Goal: Task Accomplishment & Management: Manage account settings

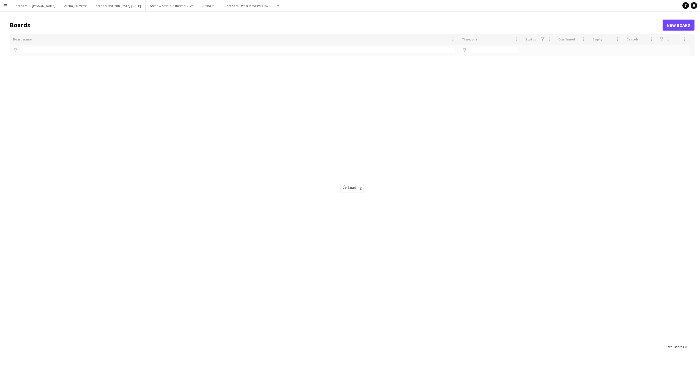
type input "**********"
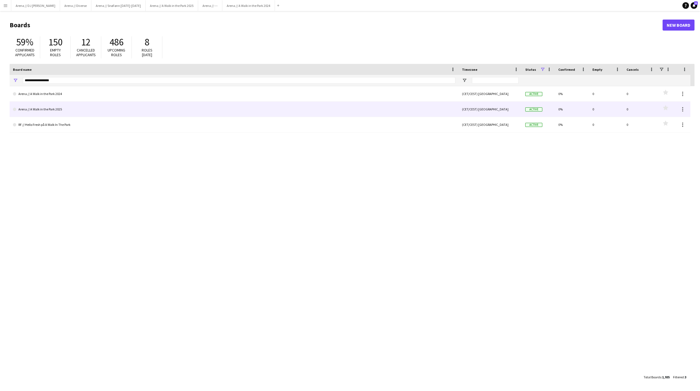
click at [64, 111] on link "Arena // A Walk in the Park 2025" at bounding box center [234, 108] width 442 height 15
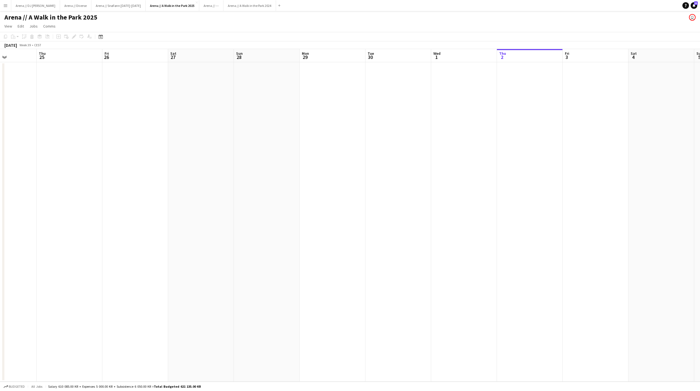
scroll to position [0, 168]
click at [4, 3] on app-icon "Menu" at bounding box center [5, 5] width 4 height 4
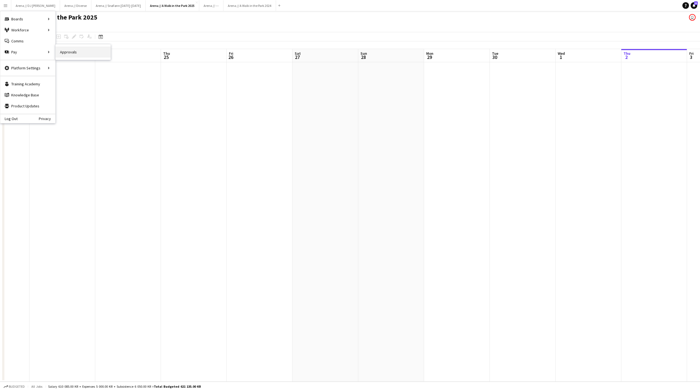
click at [68, 56] on link "Approvals" at bounding box center [83, 51] width 55 height 11
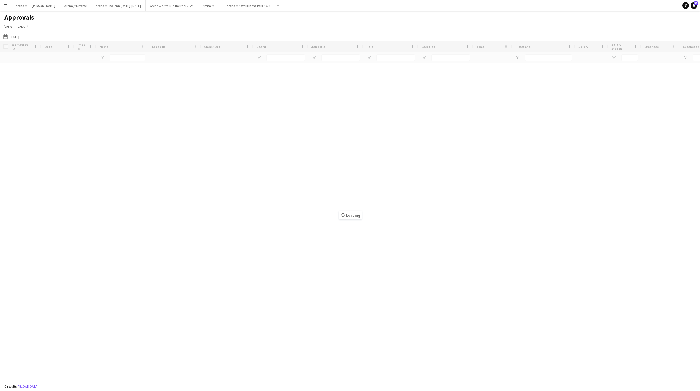
type input "*****"
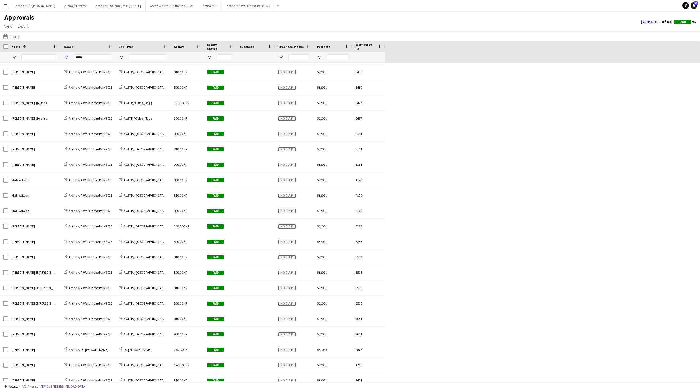
scroll to position [541, 0]
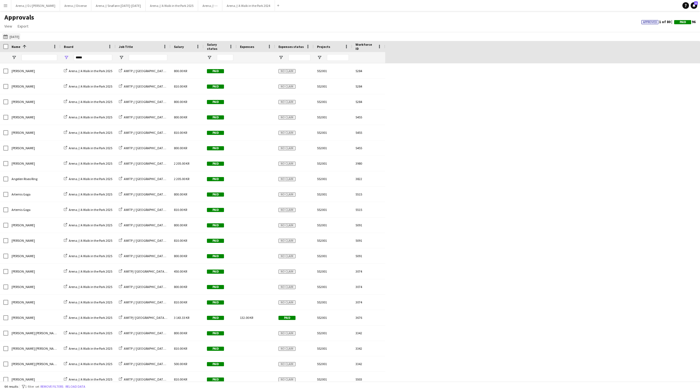
click at [20, 35] on button "[DATE] [DATE]" at bounding box center [11, 36] width 18 height 7
click at [72, 62] on span "Previous month" at bounding box center [67, 59] width 11 height 11
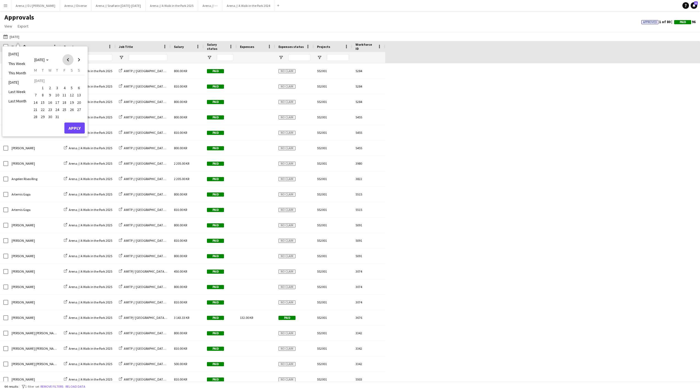
click at [72, 62] on span "Previous month" at bounding box center [67, 59] width 11 height 11
click at [67, 92] on button "7" at bounding box center [64, 89] width 7 height 7
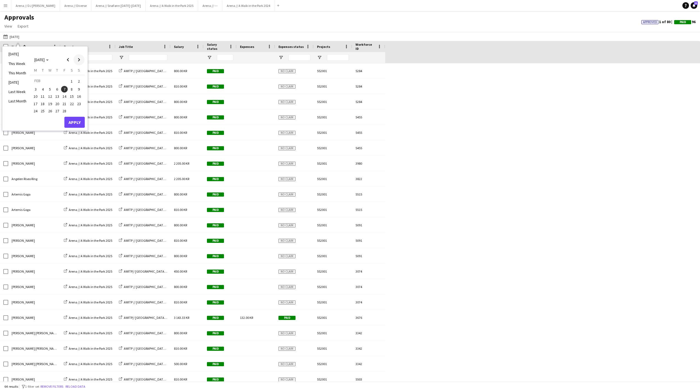
click at [84, 63] on span "Next month" at bounding box center [78, 59] width 11 height 11
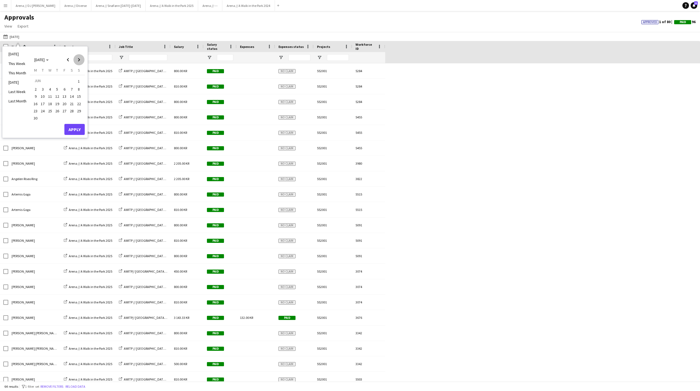
click at [84, 63] on span "Next month" at bounding box center [78, 59] width 11 height 11
click at [46, 120] on span "30" at bounding box center [43, 116] width 7 height 7
click at [82, 133] on button "Apply" at bounding box center [74, 127] width 20 height 11
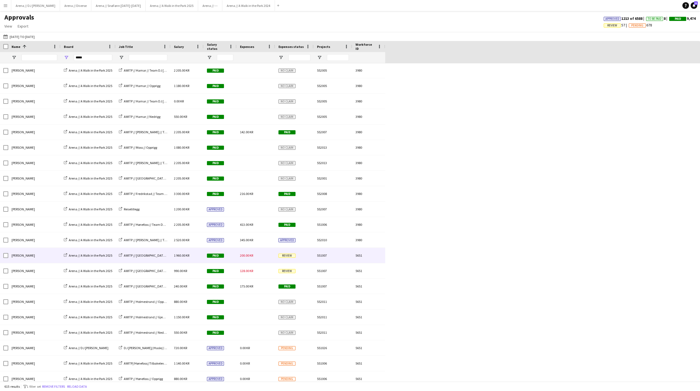
click at [246, 257] on span "200.00 KR" at bounding box center [246, 255] width 13 height 4
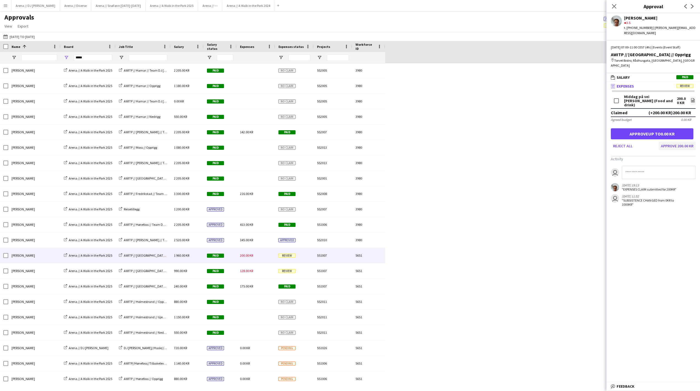
click at [664, 150] on button "Approve 200.00 KR" at bounding box center [676, 145] width 37 height 9
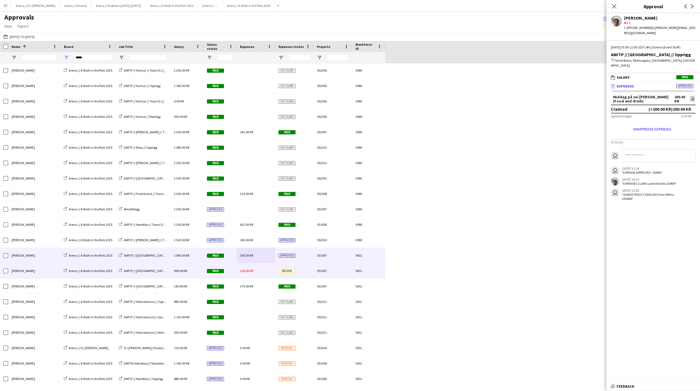
click at [298, 274] on div "Review" at bounding box center [294, 270] width 39 height 15
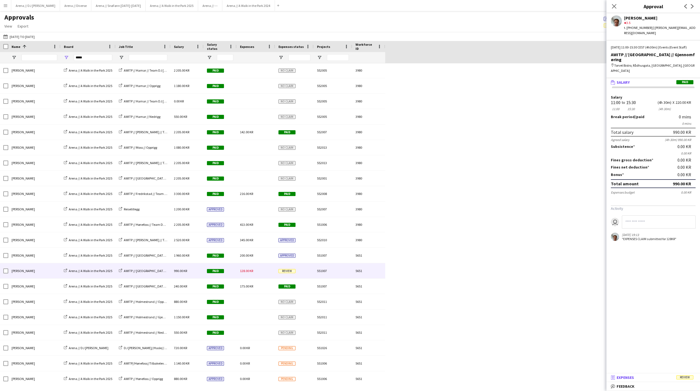
click at [646, 375] on mat-panel-title "receipt Expenses Review" at bounding box center [651, 377] width 91 height 5
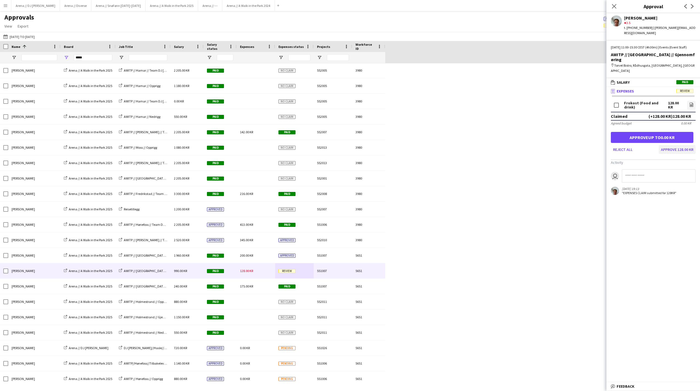
click at [674, 154] on button "Approve 128.00 KR" at bounding box center [676, 149] width 37 height 9
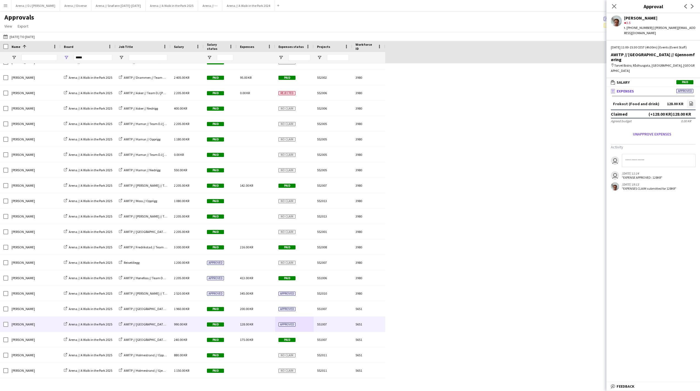
scroll to position [307, 0]
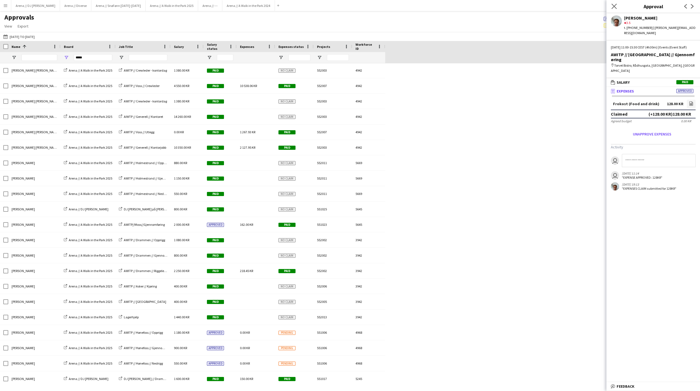
click at [613, 3] on app-icon "Close pop-in" at bounding box center [614, 6] width 8 height 8
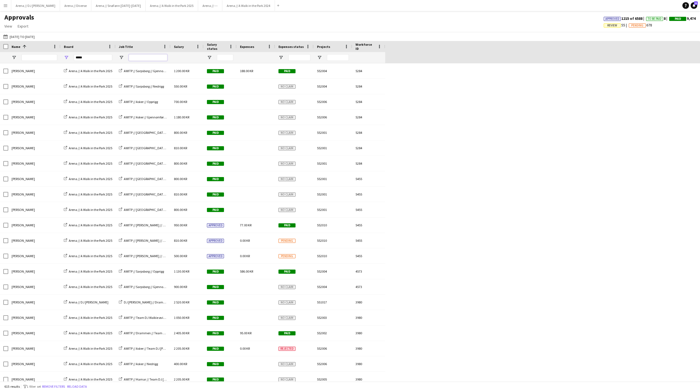
click at [153, 57] on input "Job Title Filter Input" at bounding box center [148, 57] width 39 height 7
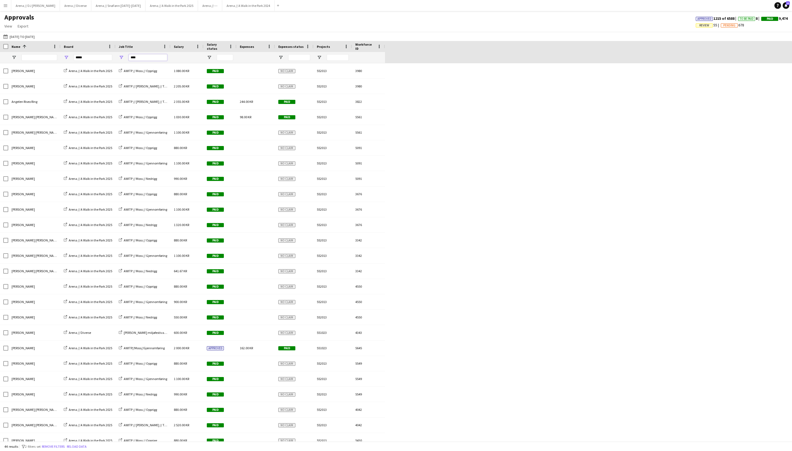
scroll to position [0, 0]
click at [562, 158] on div "[PERSON_NAME] [PERSON_NAME] Arena // A Walk in the Park 2025 AWITP // [PERSON_N…" at bounding box center [396, 402] width 792 height 678
drag, startPoint x: 156, startPoint y: 59, endPoint x: 125, endPoint y: 58, distance: 30.8
click at [125, 58] on div "****" at bounding box center [143, 57] width 55 height 11
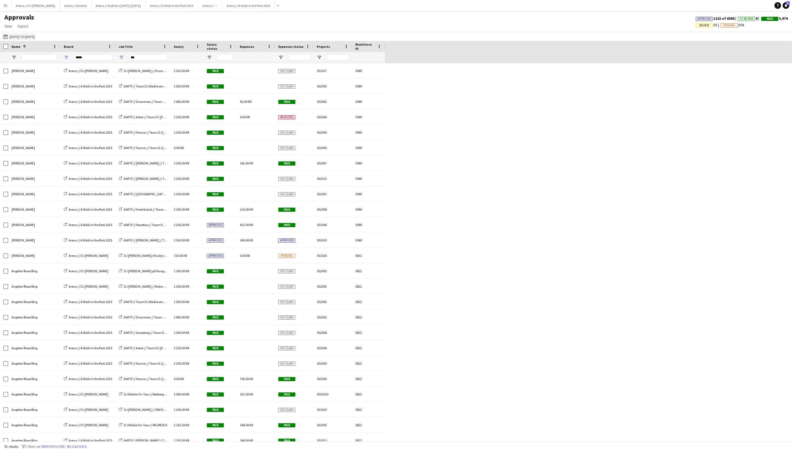
click at [36, 39] on button "[DATE] [DATE] to [DATE]" at bounding box center [19, 36] width 34 height 7
click at [72, 59] on span "Previous month" at bounding box center [67, 59] width 11 height 11
click at [84, 61] on span "Next month" at bounding box center [78, 59] width 11 height 11
click at [39, 90] on span "4" at bounding box center [35, 89] width 7 height 7
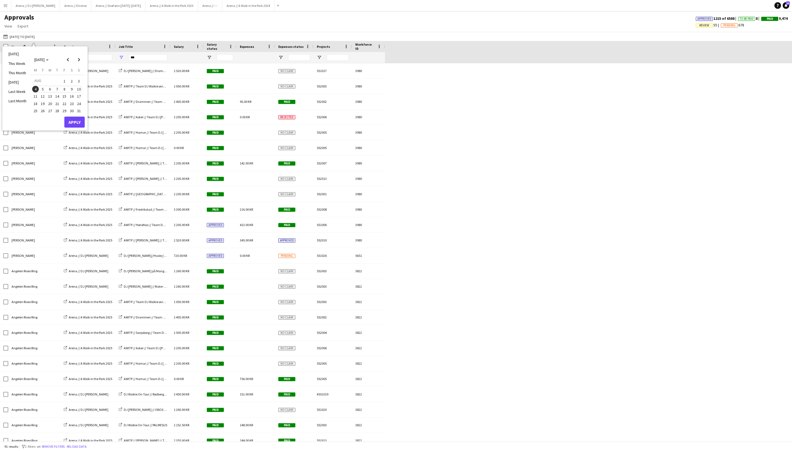
click at [82, 87] on span "10" at bounding box center [79, 89] width 7 height 7
click at [83, 122] on button "Apply" at bounding box center [74, 122] width 20 height 11
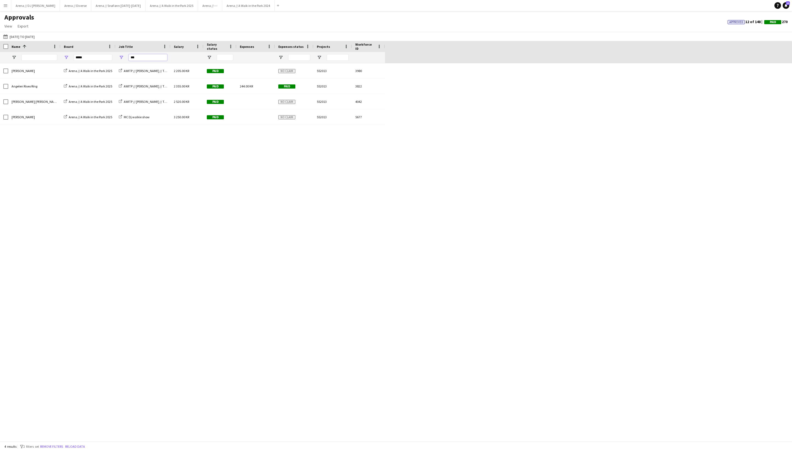
drag, startPoint x: 144, startPoint y: 61, endPoint x: 124, endPoint y: 61, distance: 19.8
click at [124, 61] on div "**" at bounding box center [143, 57] width 55 height 11
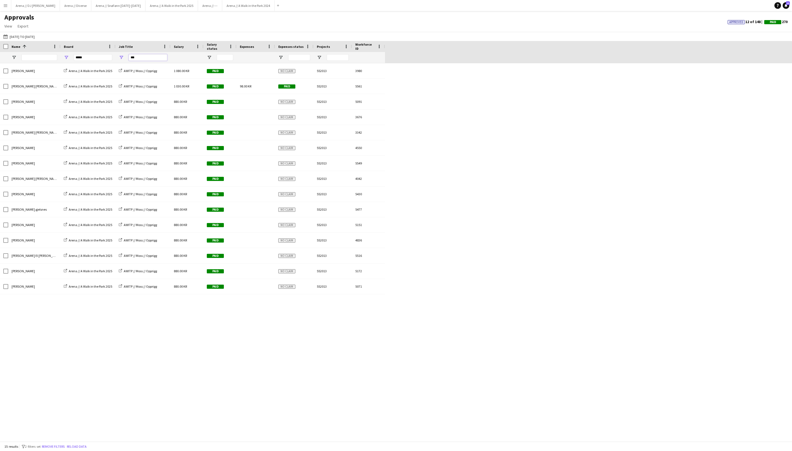
click at [147, 57] on input "***" at bounding box center [148, 57] width 39 height 7
drag, startPoint x: 148, startPoint y: 60, endPoint x: 108, endPoint y: 61, distance: 39.6
click at [108, 61] on div "***** ***" at bounding box center [192, 57] width 385 height 11
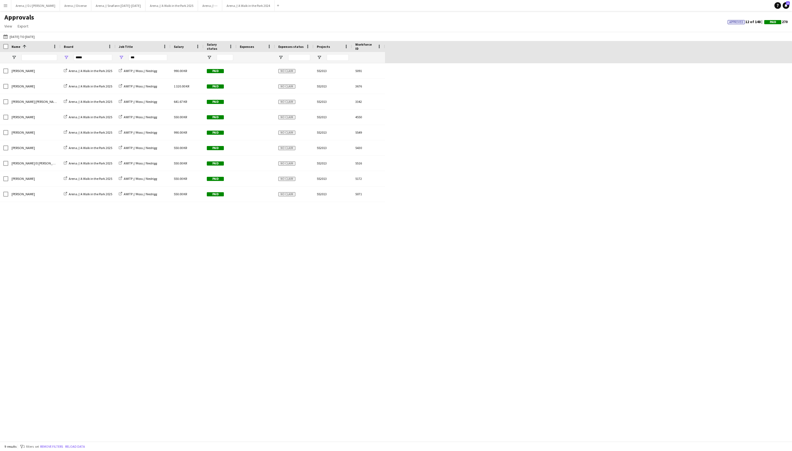
click at [466, 228] on div "[PERSON_NAME] Arena // A Walk in the Park 2025 AWITP // [PERSON_NAME] // Nedrig…" at bounding box center [396, 252] width 792 height 378
drag, startPoint x: 146, startPoint y: 58, endPoint x: 122, endPoint y: 58, distance: 24.8
click at [122, 58] on div "***" at bounding box center [143, 57] width 55 height 11
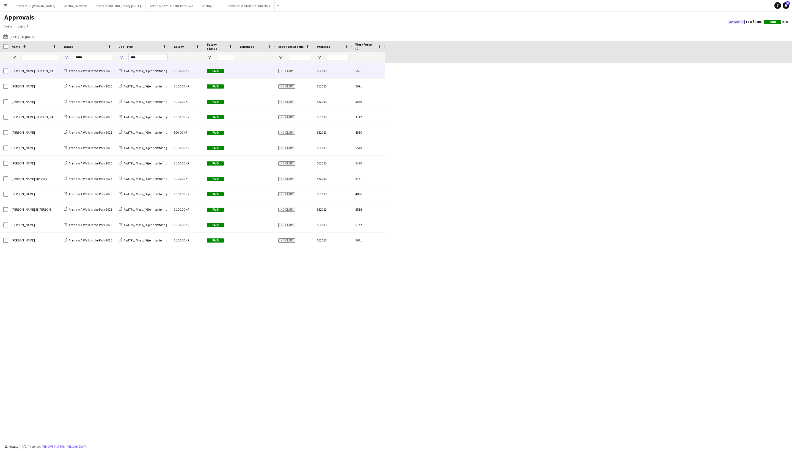
type input "****"
drag, startPoint x: 134, startPoint y: 77, endPoint x: 238, endPoint y: 300, distance: 245.6
click at [238, 300] on div "[PERSON_NAME] [PERSON_NAME] Arena // A Walk in the Park 2025 AWITP // [PERSON_N…" at bounding box center [396, 252] width 792 height 378
drag, startPoint x: 142, startPoint y: 58, endPoint x: 127, endPoint y: 58, distance: 15.4
click at [127, 58] on div "****" at bounding box center [143, 57] width 55 height 11
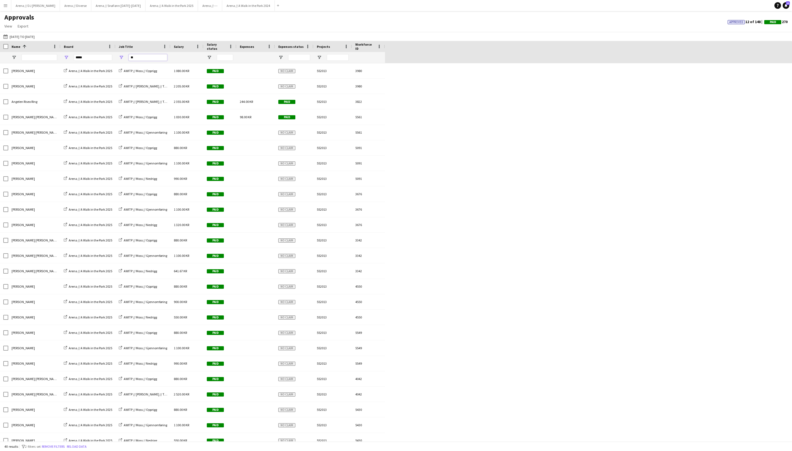
type input "*"
